Goal: Transaction & Acquisition: Purchase product/service

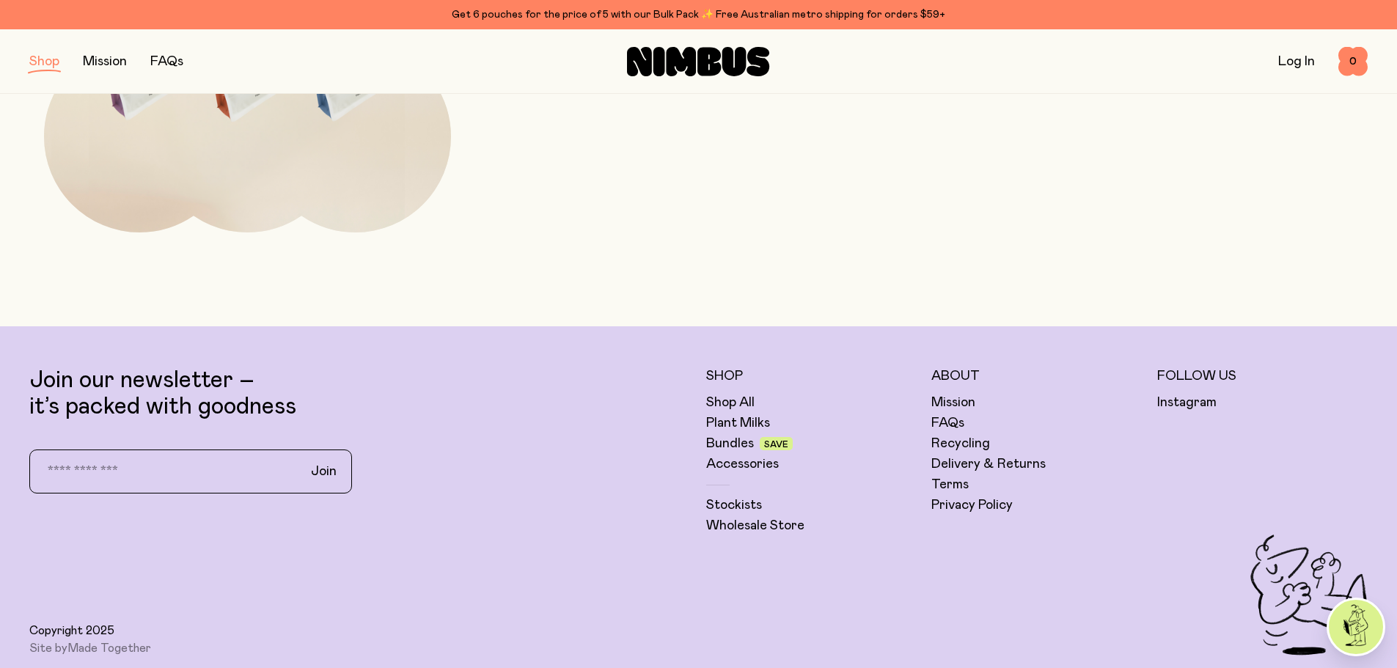
scroll to position [953, 0]
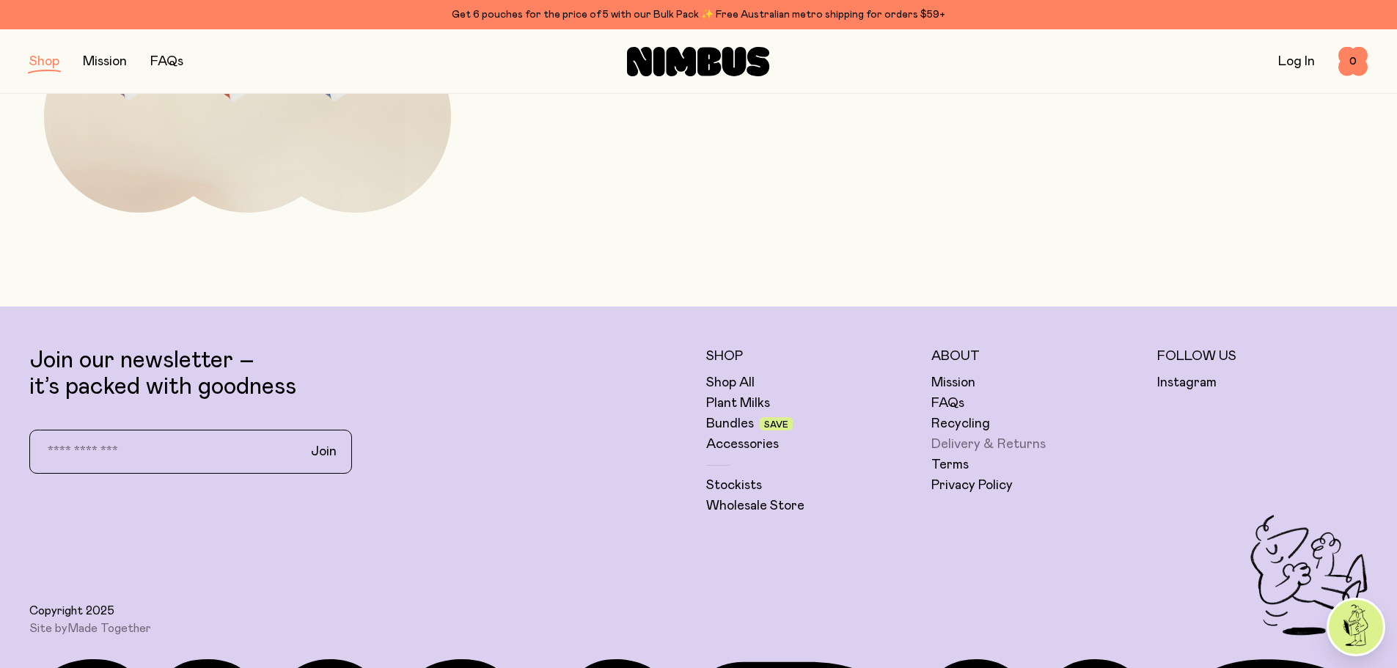
click at [941, 439] on link "Delivery & Returns" at bounding box center [988, 444] width 114 height 18
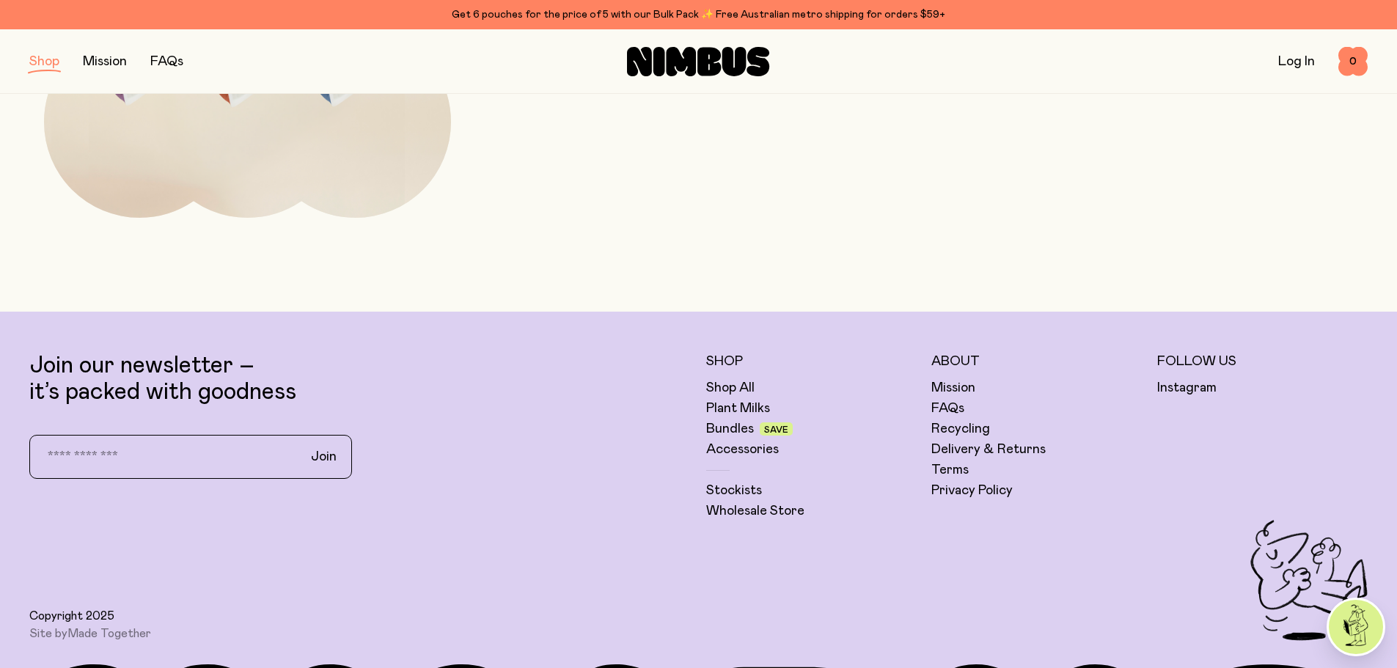
scroll to position [953, 0]
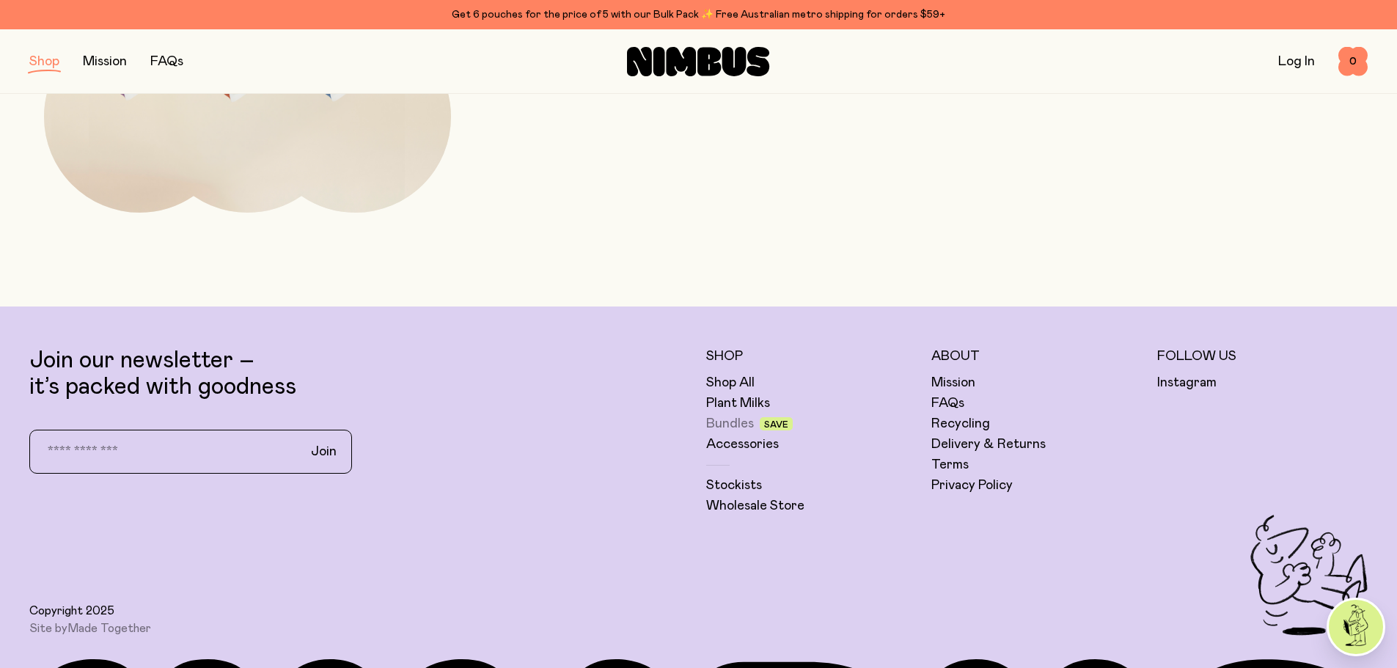
click at [721, 424] on link "Bundles" at bounding box center [730, 424] width 48 height 18
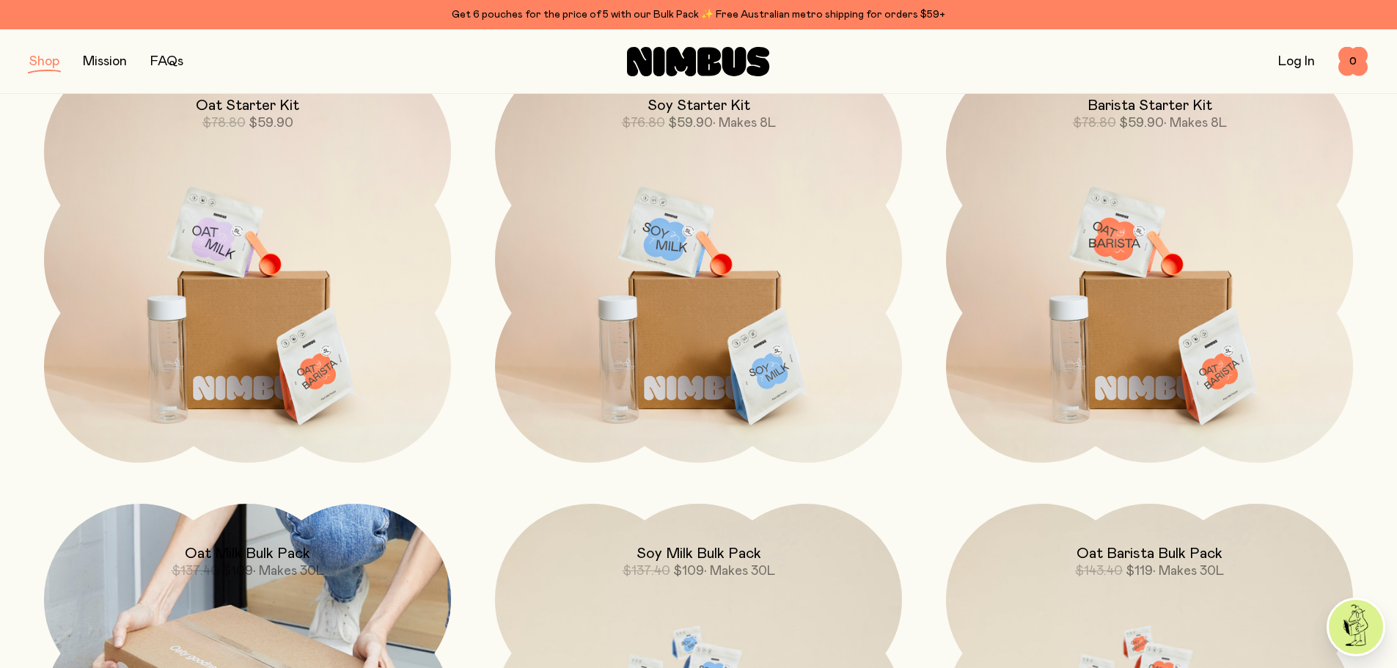
scroll to position [220, 0]
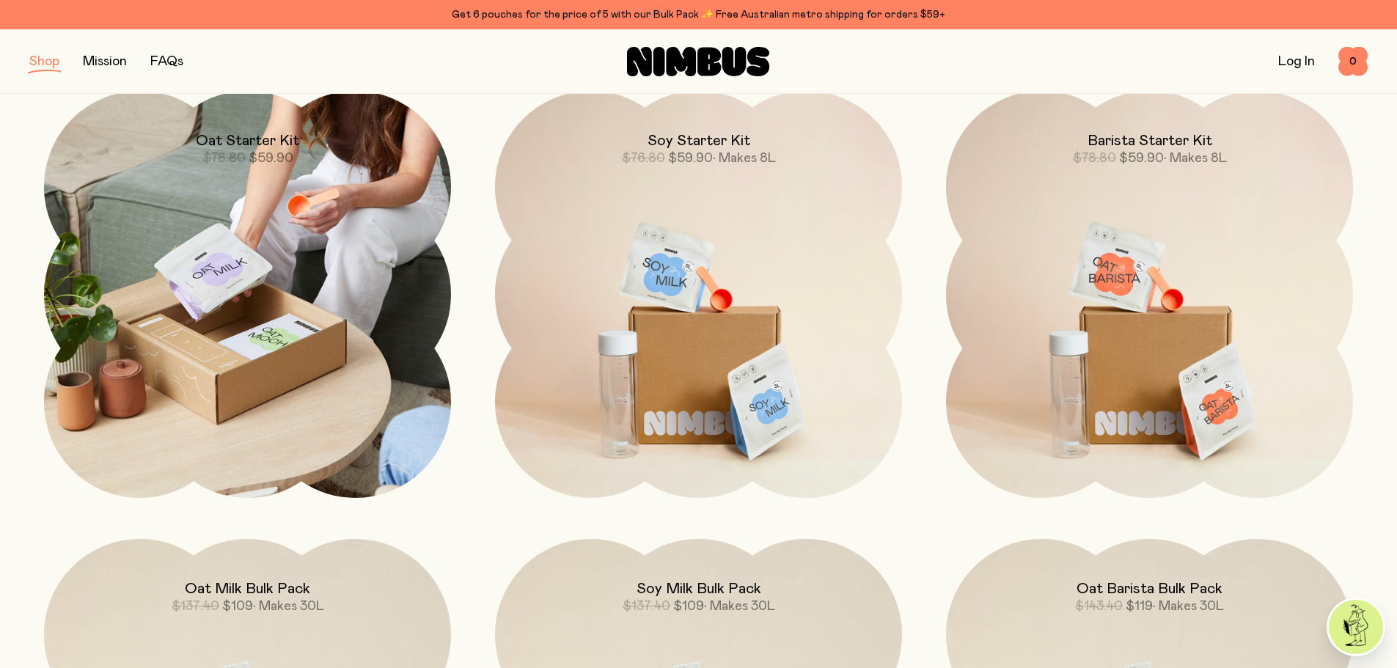
click at [321, 369] on img at bounding box center [247, 294] width 407 height 407
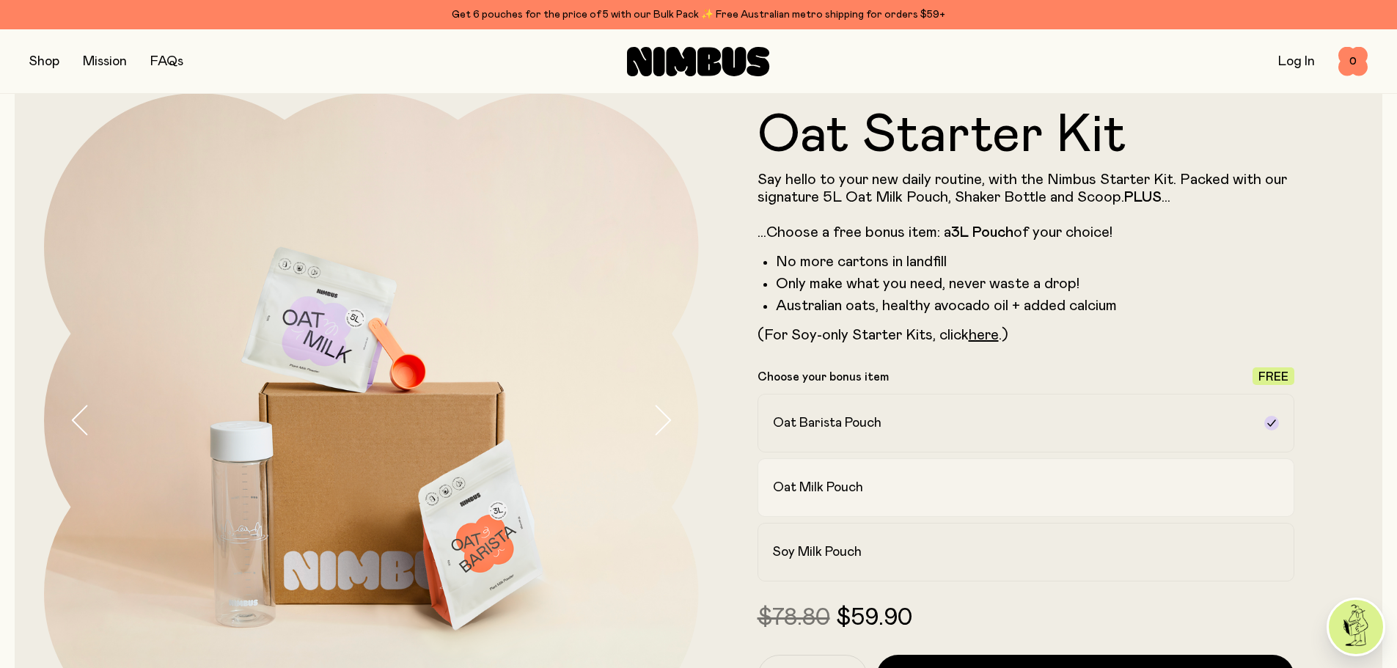
scroll to position [73, 0]
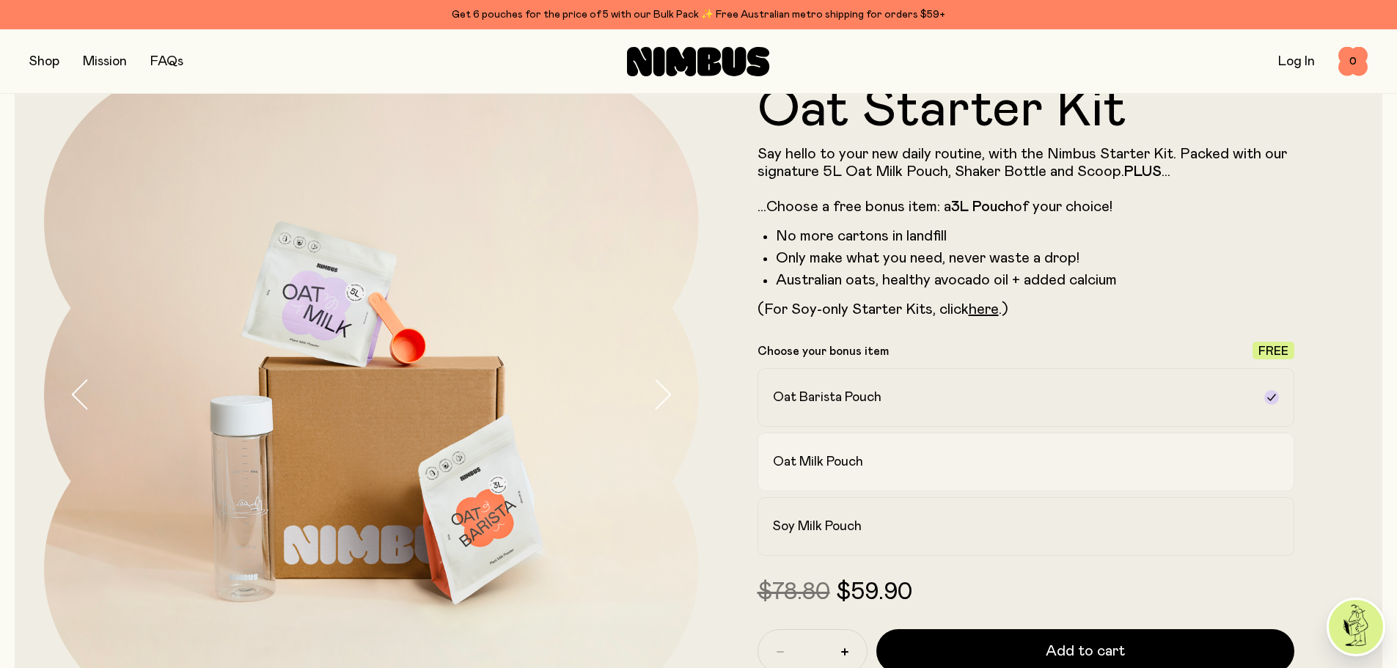
click at [845, 464] on h2 "Oat Milk Pouch" at bounding box center [818, 462] width 90 height 18
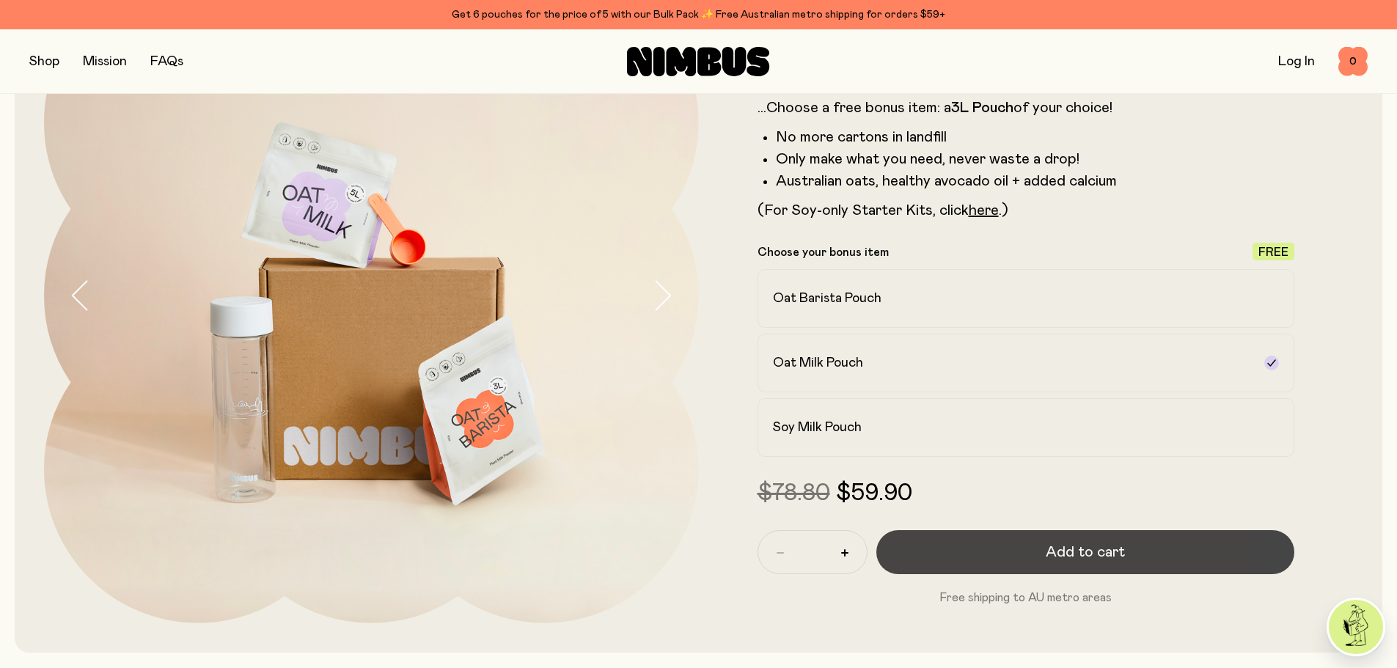
scroll to position [147, 0]
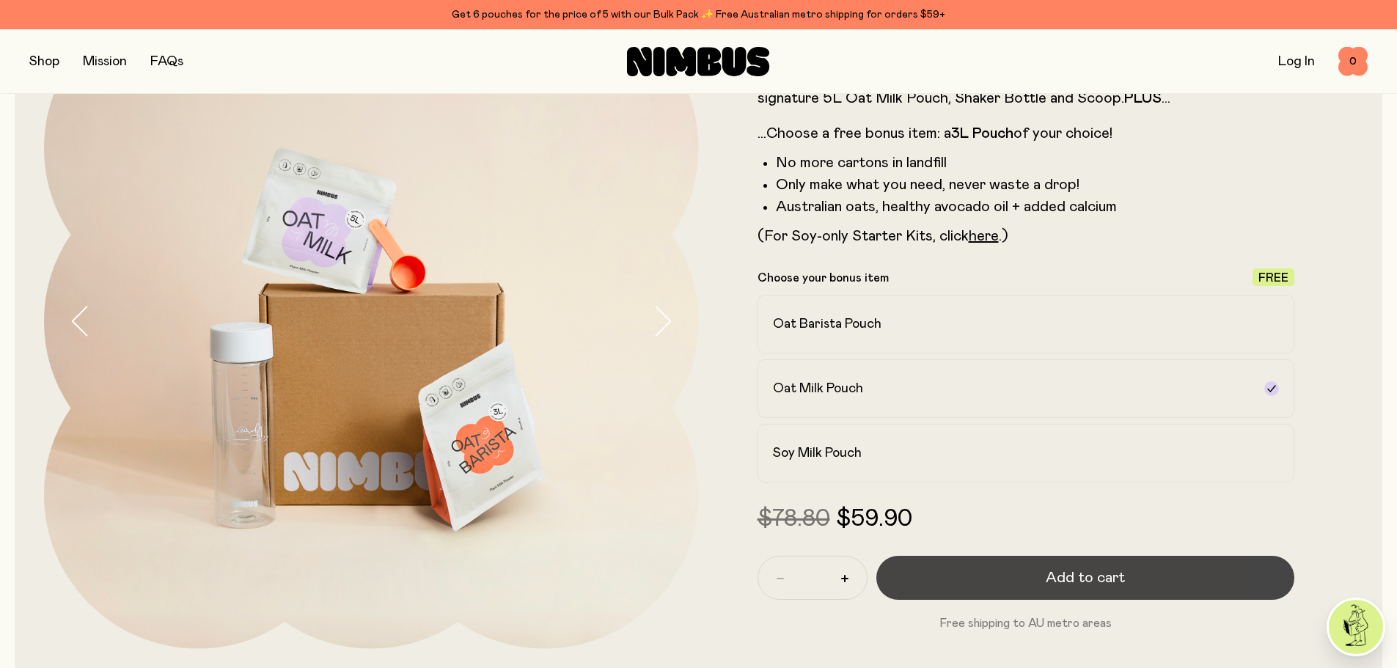
click at [1075, 577] on span "Add to cart" at bounding box center [1084, 577] width 79 height 21
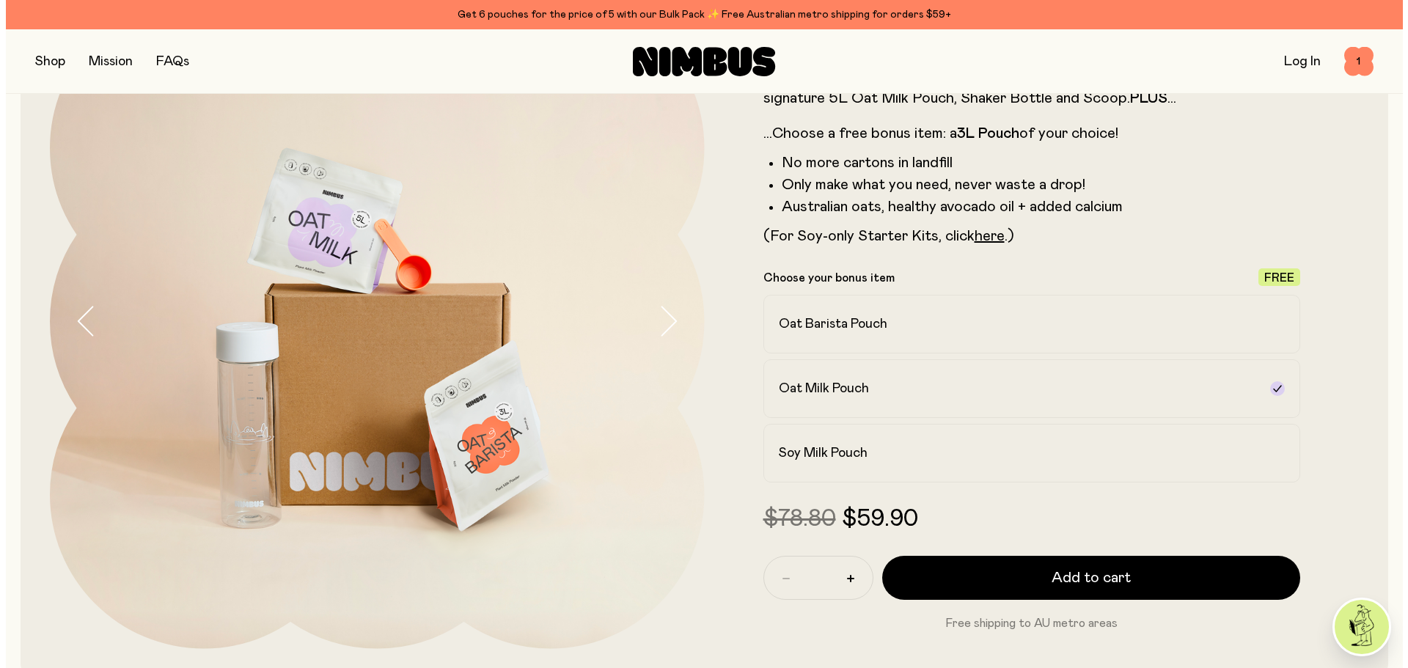
scroll to position [0, 0]
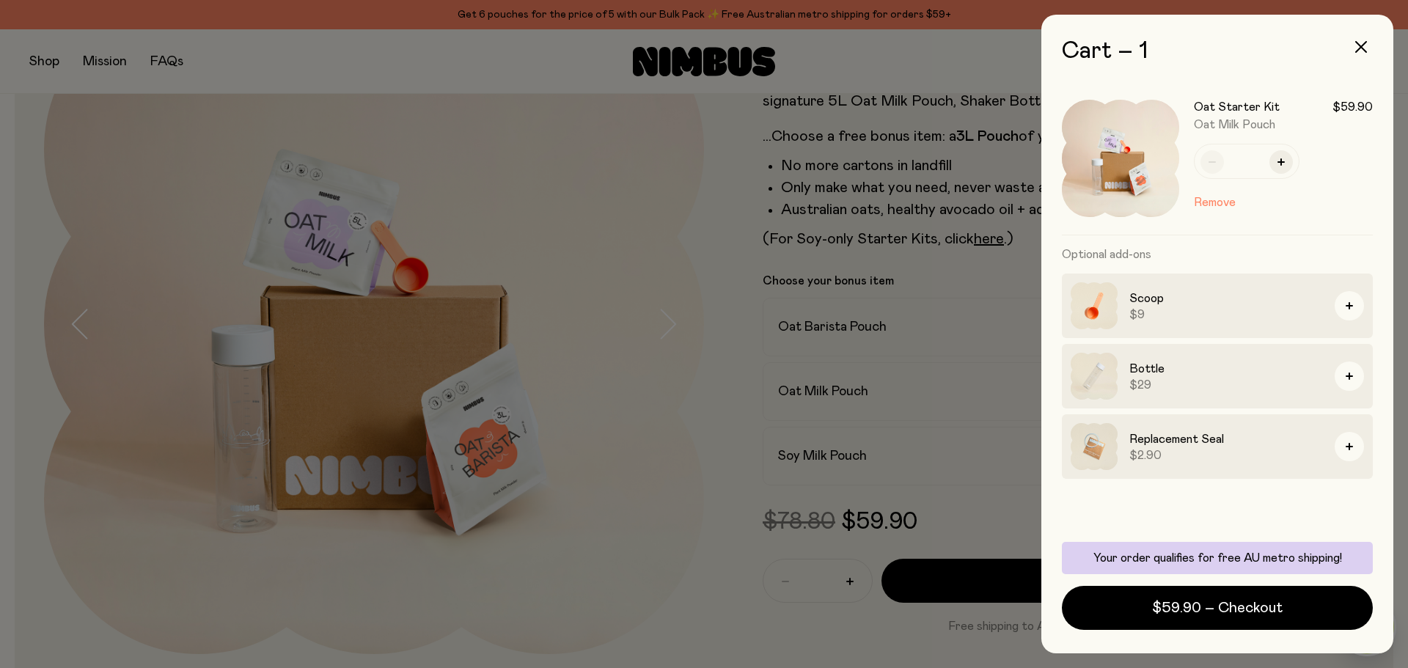
click at [1019, 512] on div at bounding box center [704, 334] width 1408 height 668
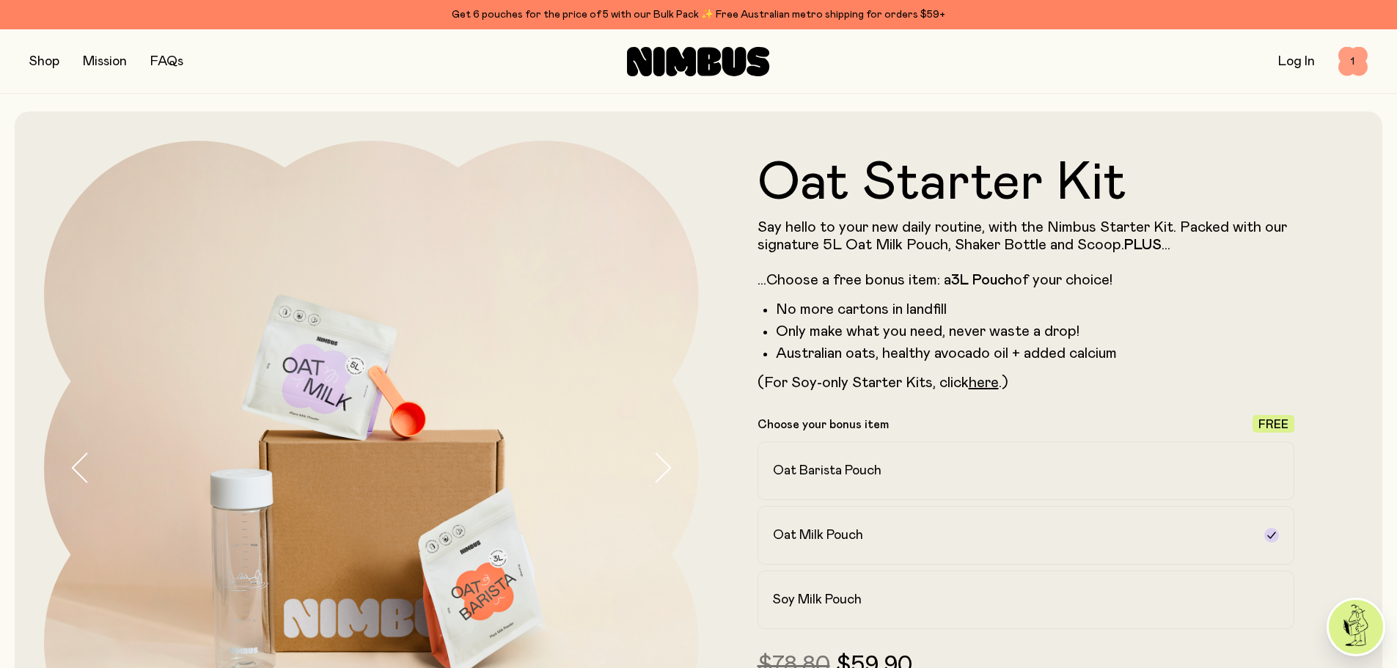
click at [1354, 63] on span "1" at bounding box center [1352, 61] width 29 height 29
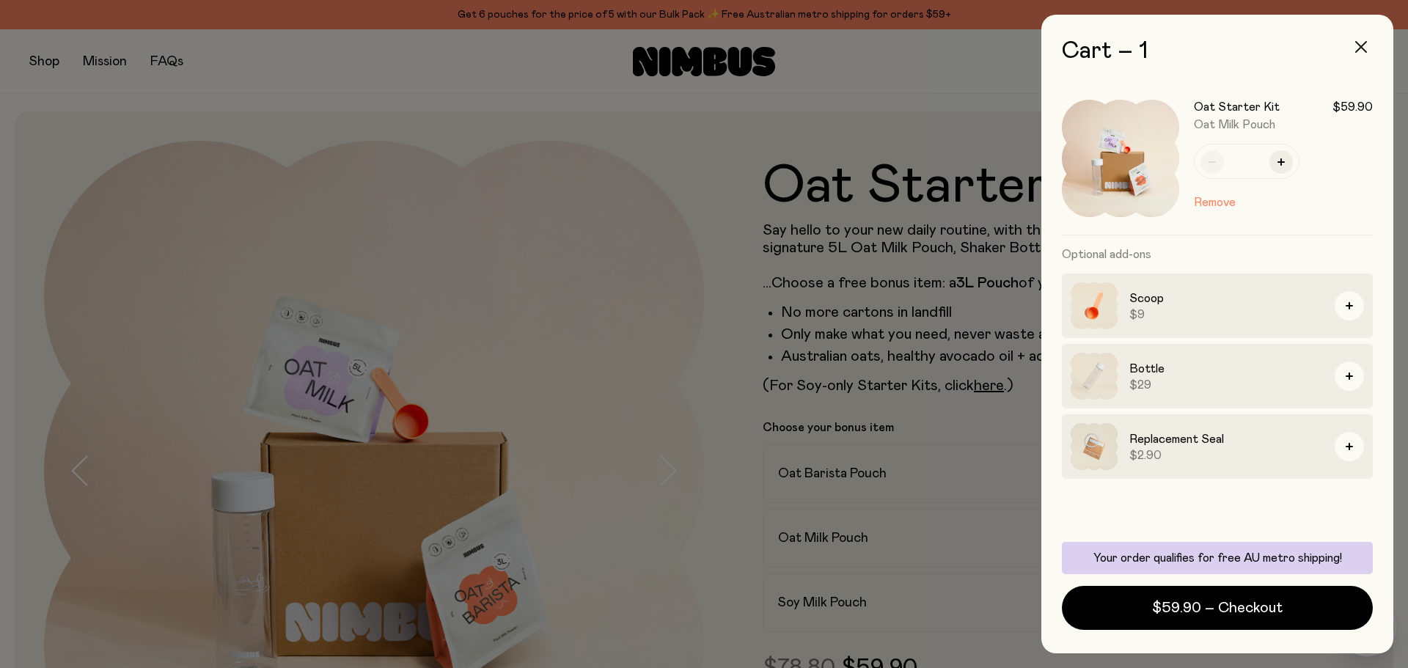
click at [1358, 49] on icon "button" at bounding box center [1361, 47] width 12 height 12
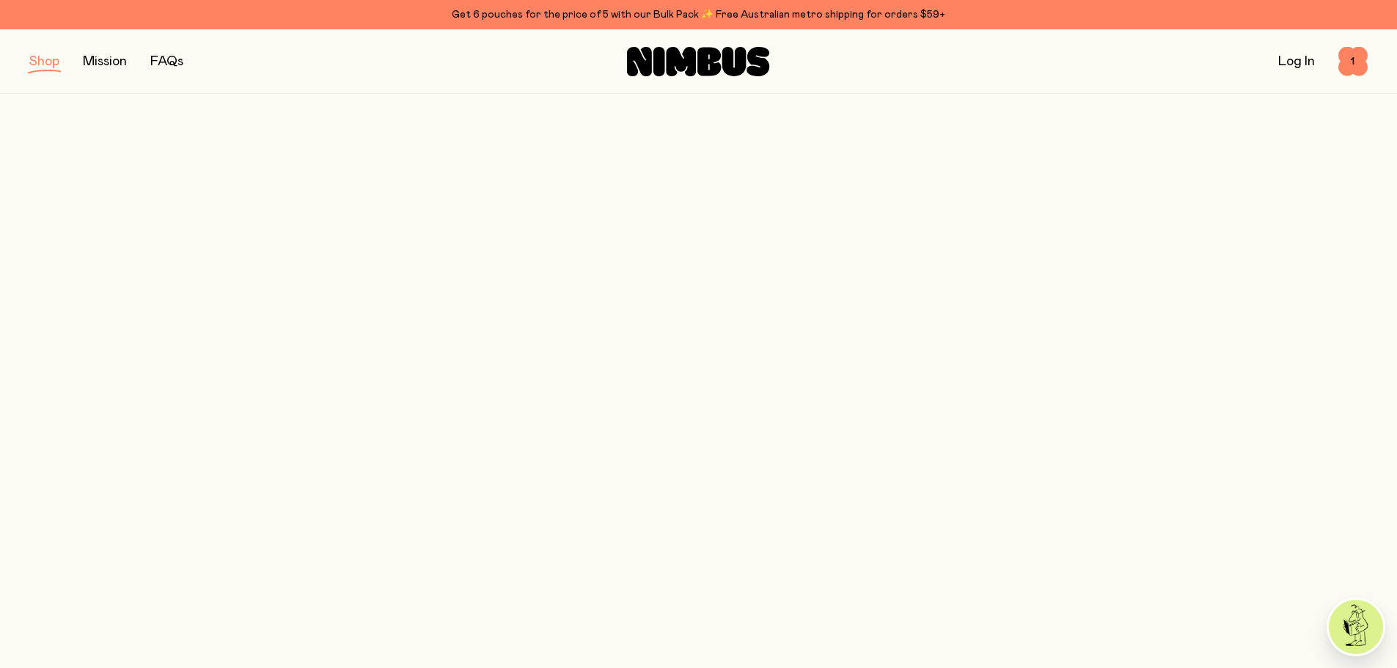
scroll to position [220, 0]
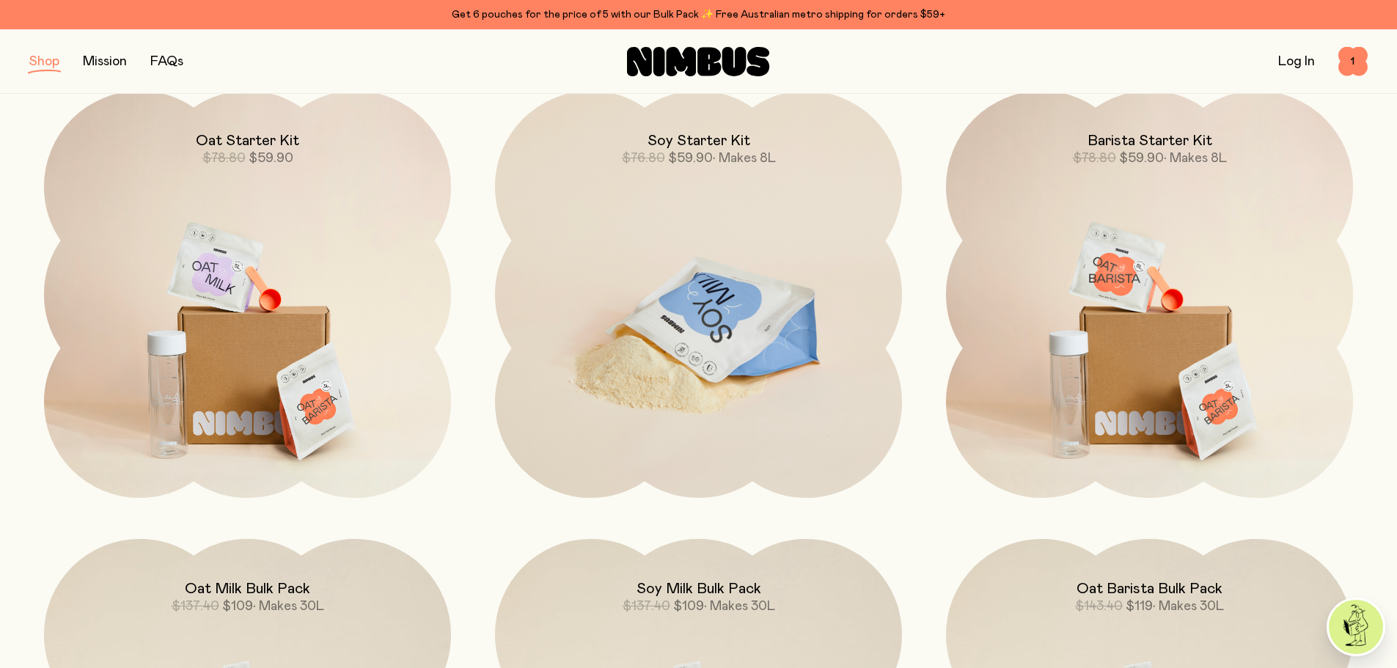
click at [762, 404] on img at bounding box center [698, 330] width 407 height 478
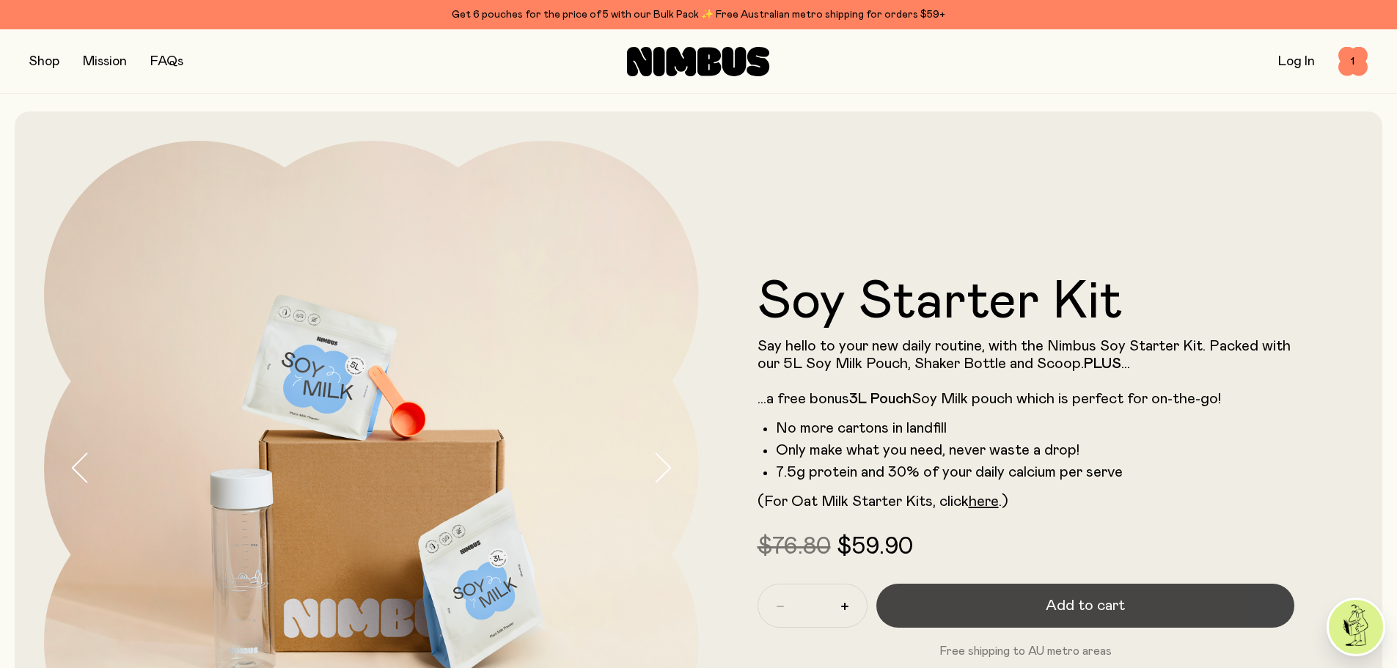
click at [1067, 603] on span "Add to cart" at bounding box center [1084, 605] width 79 height 21
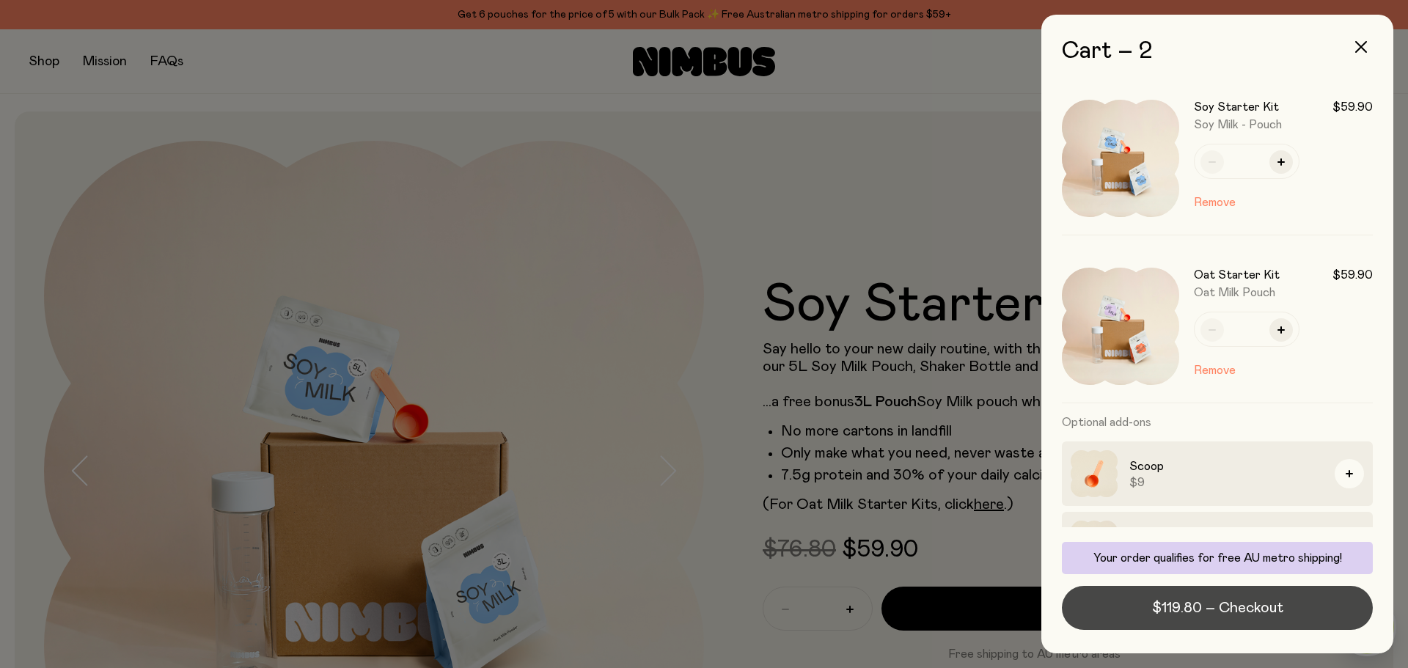
click at [1234, 607] on span "$119.80 – Checkout" at bounding box center [1217, 607] width 131 height 21
